Goal: Find specific page/section: Find specific page/section

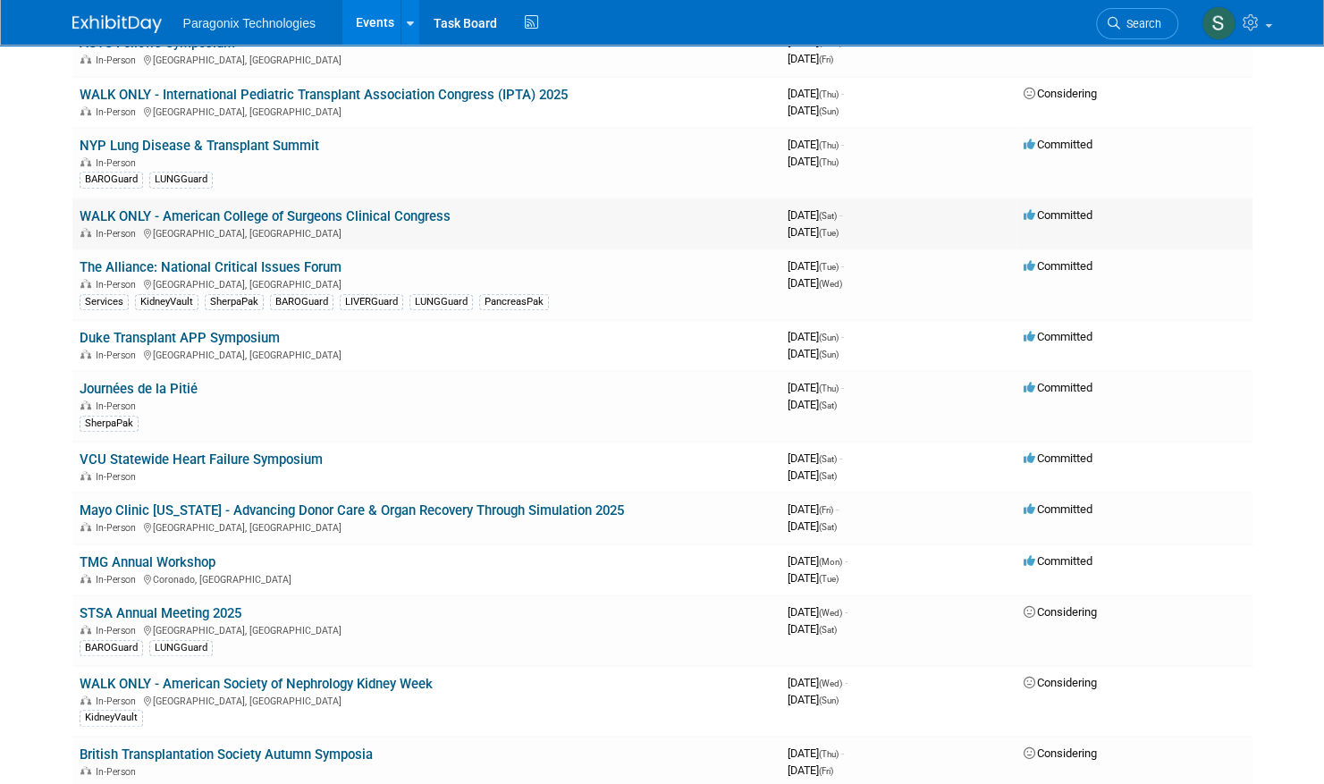
scroll to position [447, 0]
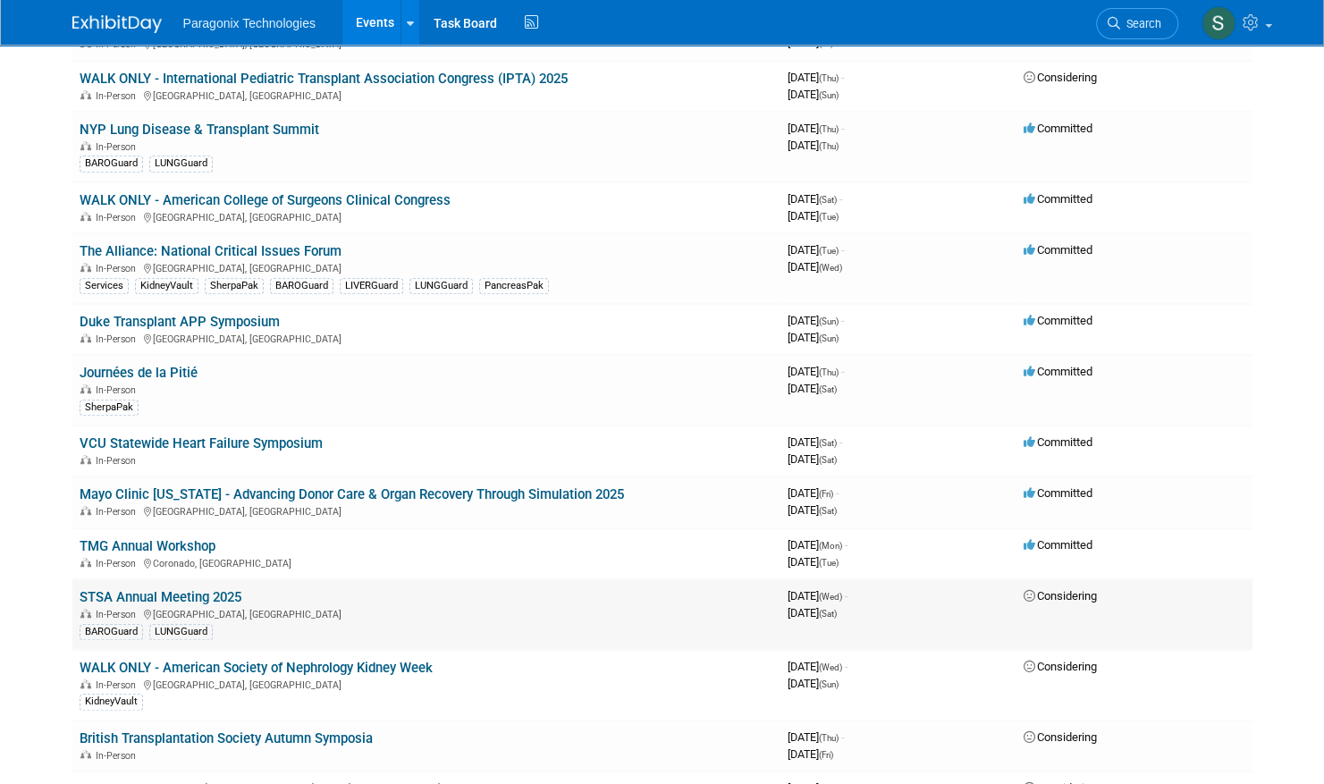
click at [218, 590] on link "STSA Annual Meeting 2025" at bounding box center [161, 597] width 162 height 16
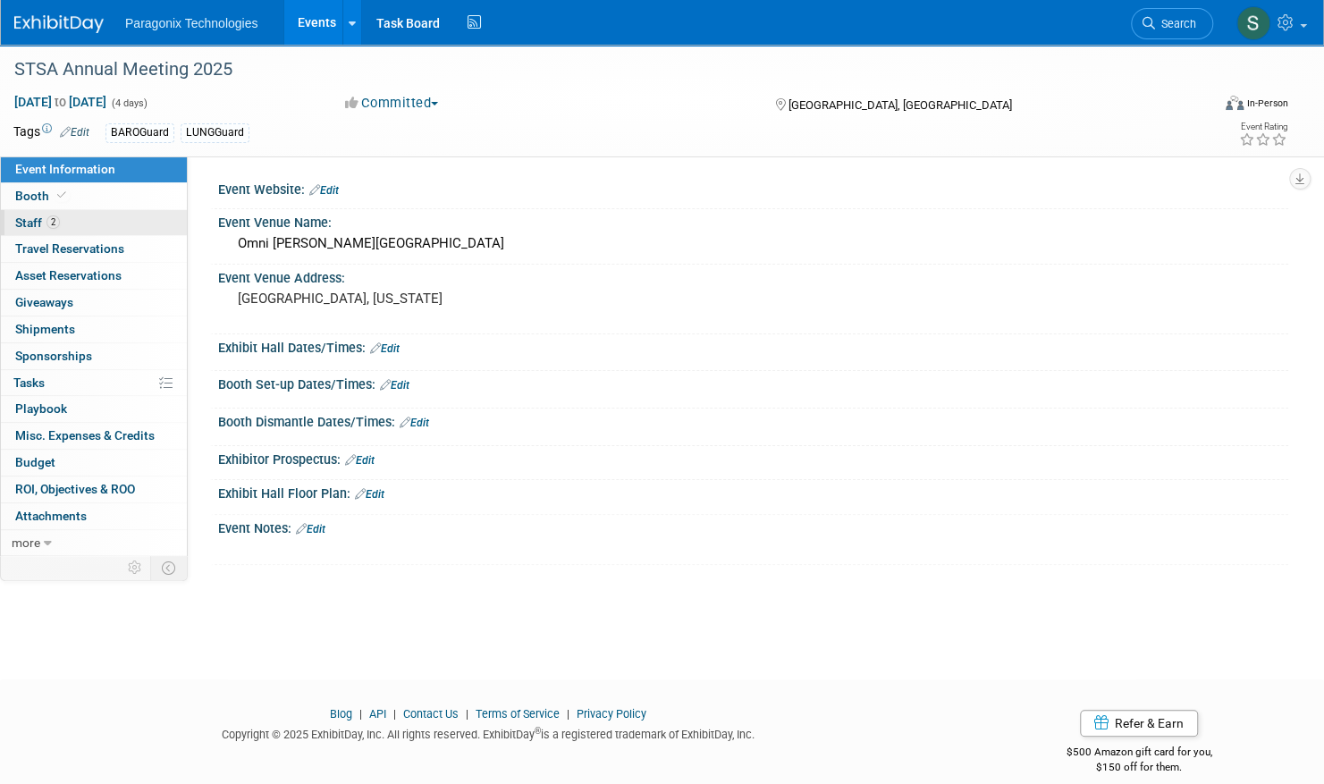
click at [28, 222] on span "Staff 2" at bounding box center [37, 222] width 45 height 14
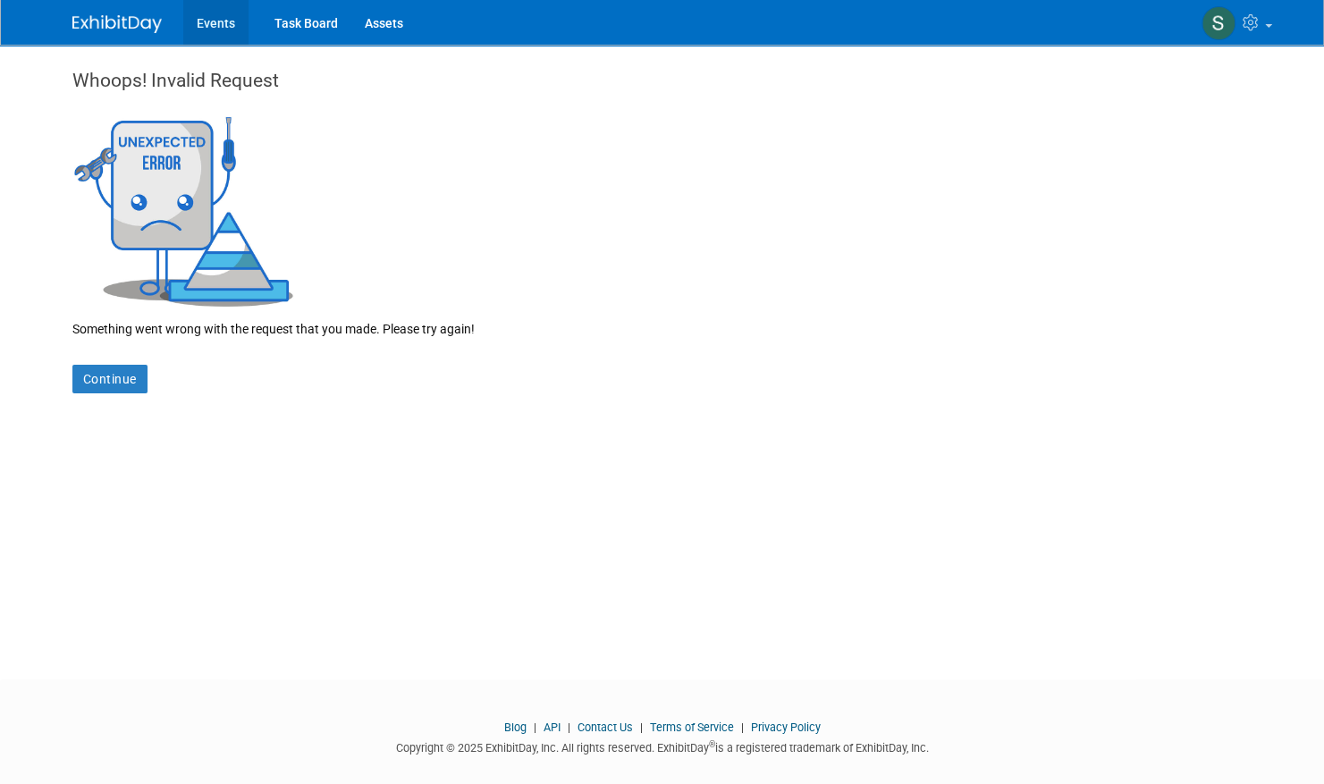
click at [218, 20] on link "Events" at bounding box center [215, 22] width 65 height 45
